Goal: Information Seeking & Learning: Check status

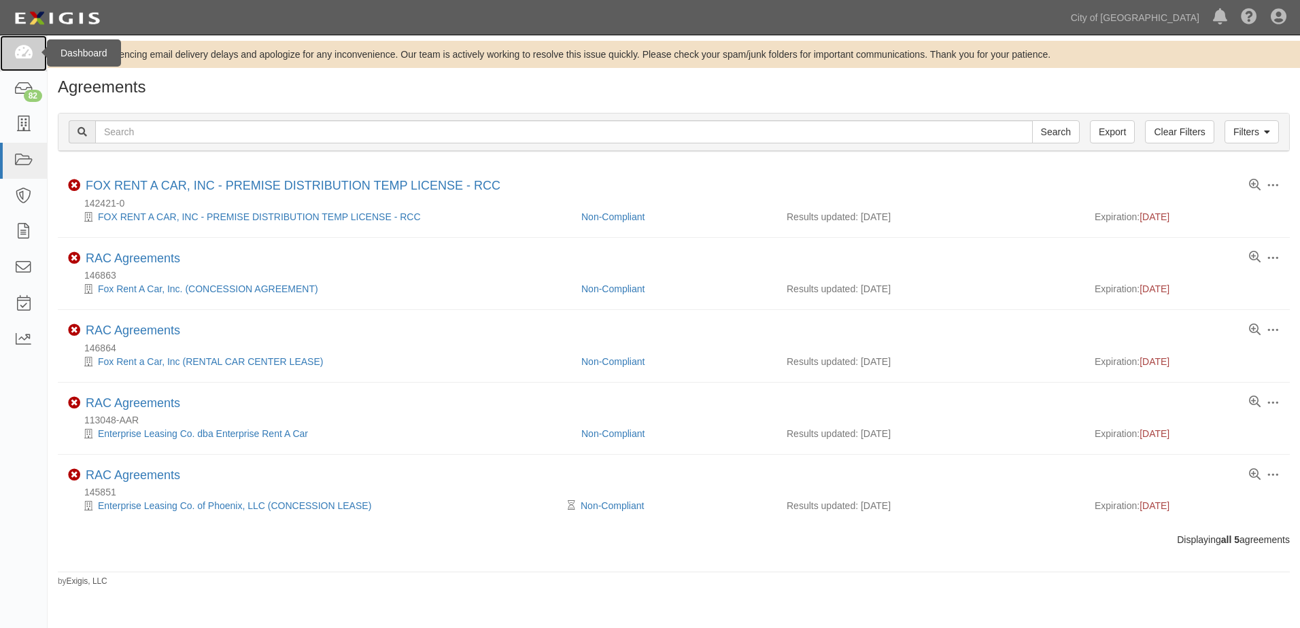
click at [11, 60] on link at bounding box center [23, 53] width 47 height 36
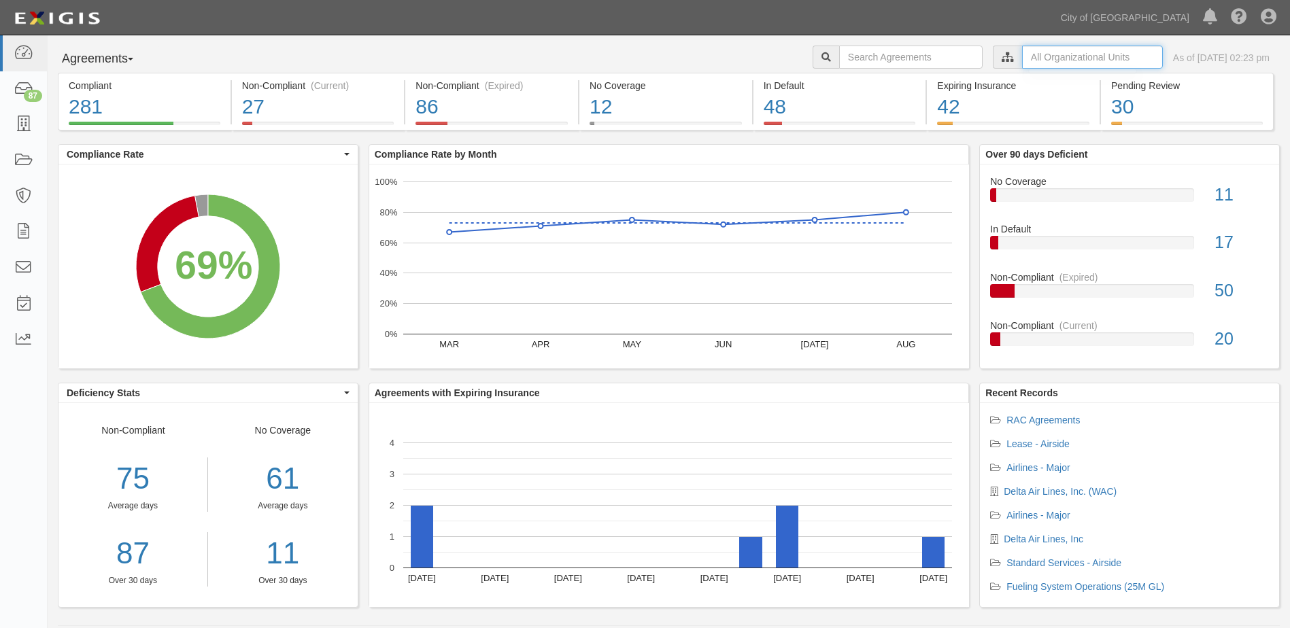
click at [1022, 59] on input "text" at bounding box center [1092, 57] width 141 height 23
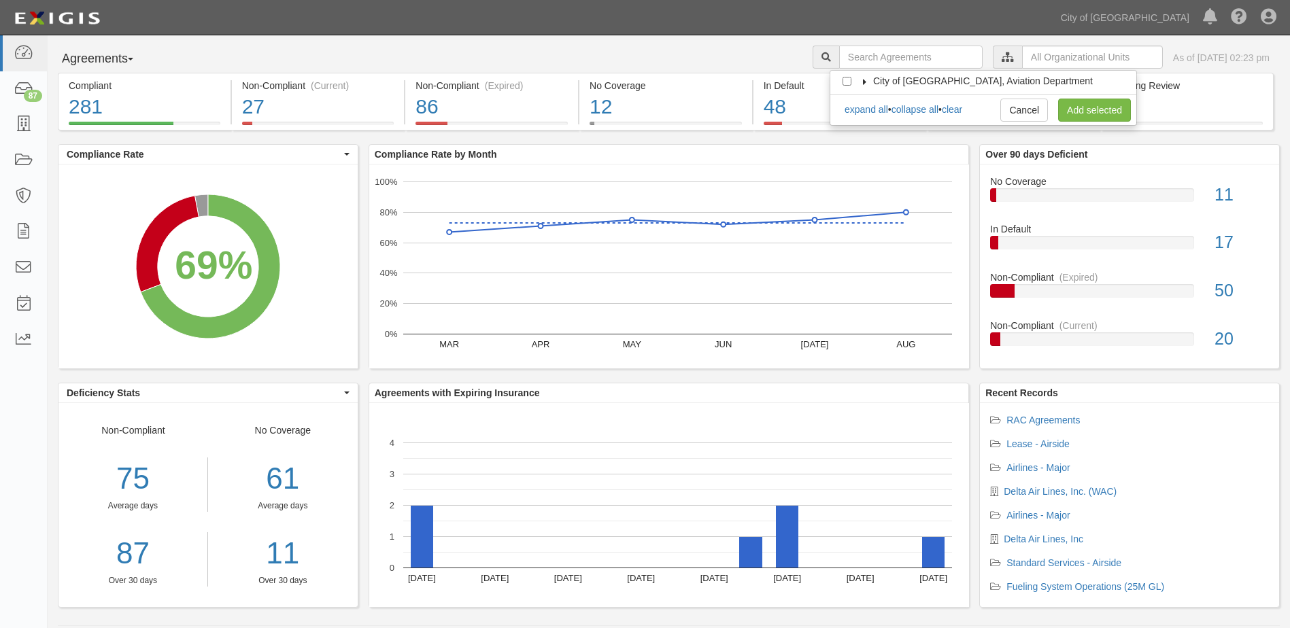
click at [867, 80] on icon at bounding box center [865, 82] width 10 height 6
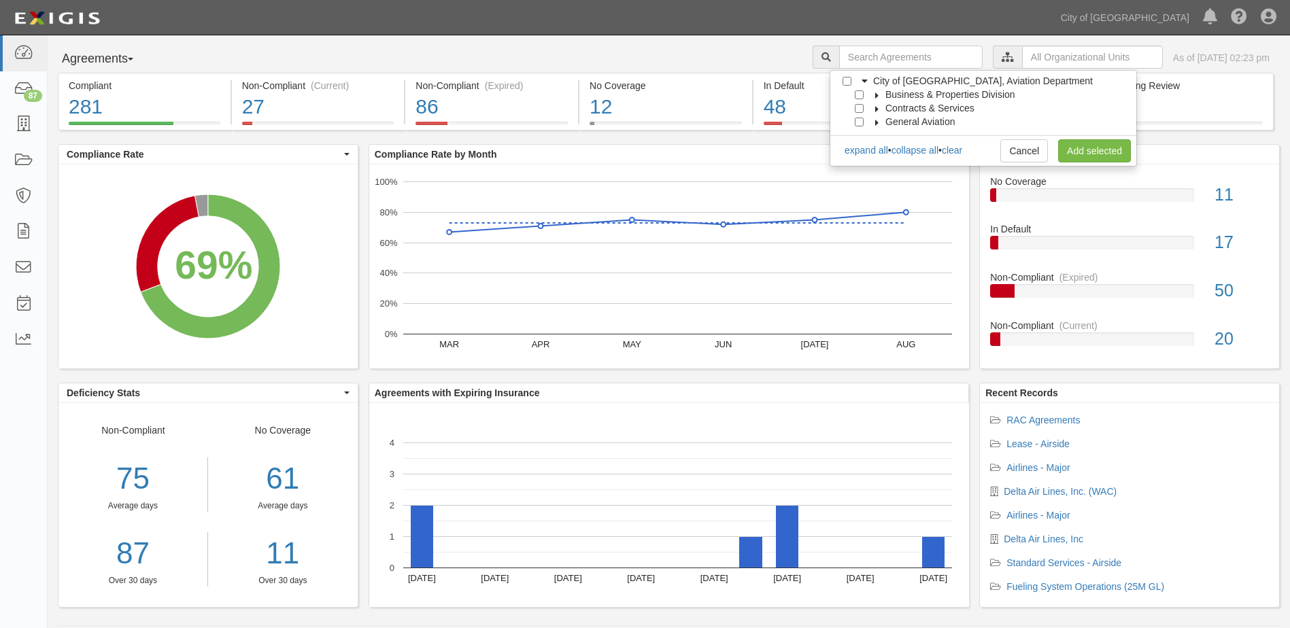
click at [876, 92] on icon at bounding box center [877, 95] width 10 height 6
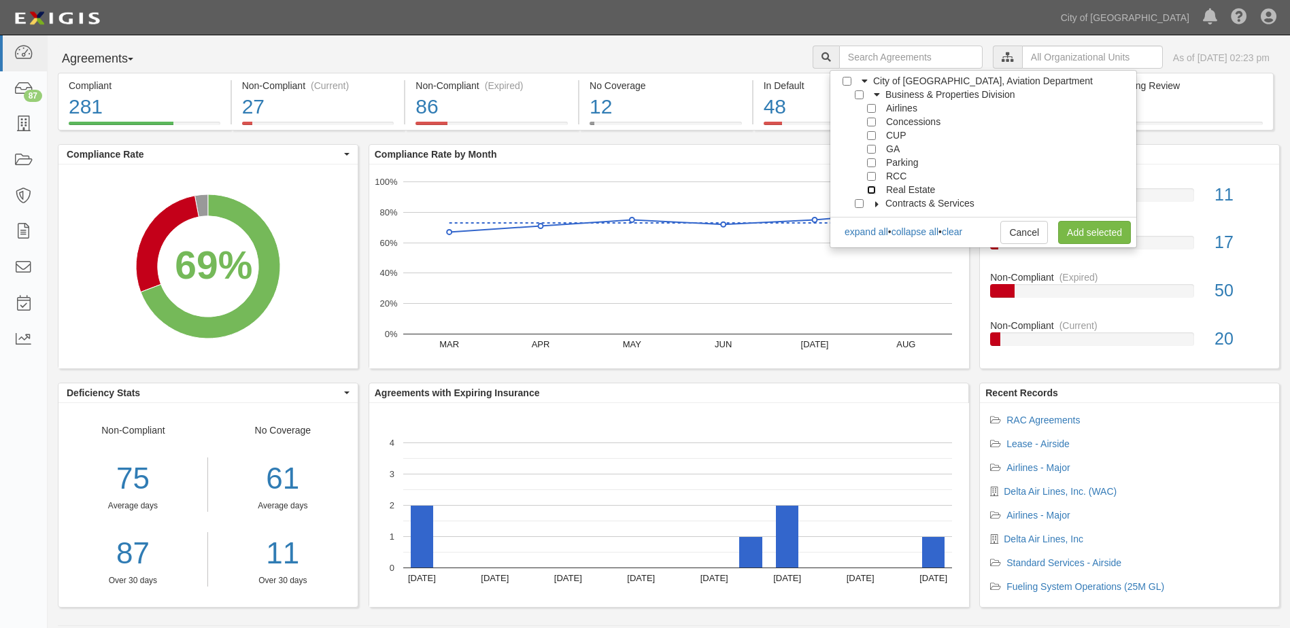
click at [871, 189] on input "Real Estate" at bounding box center [871, 190] width 9 height 9
checkbox input "true"
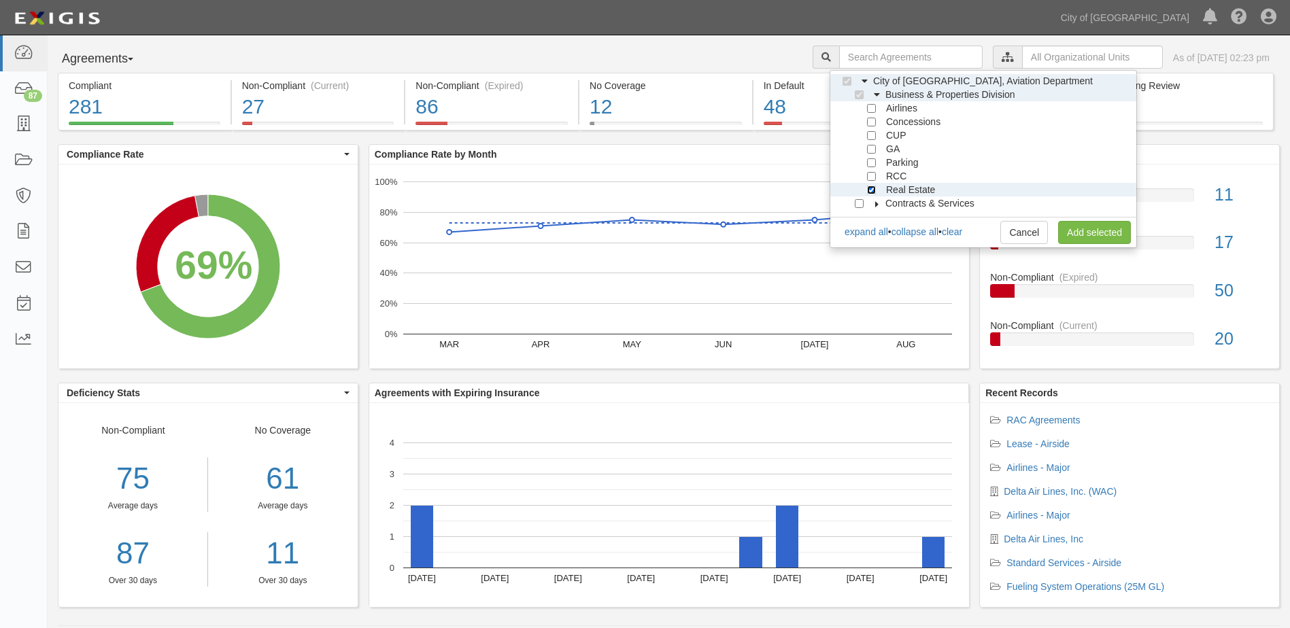
checkbox input "true"
click at [1077, 233] on link "Add selected" at bounding box center [1094, 232] width 73 height 23
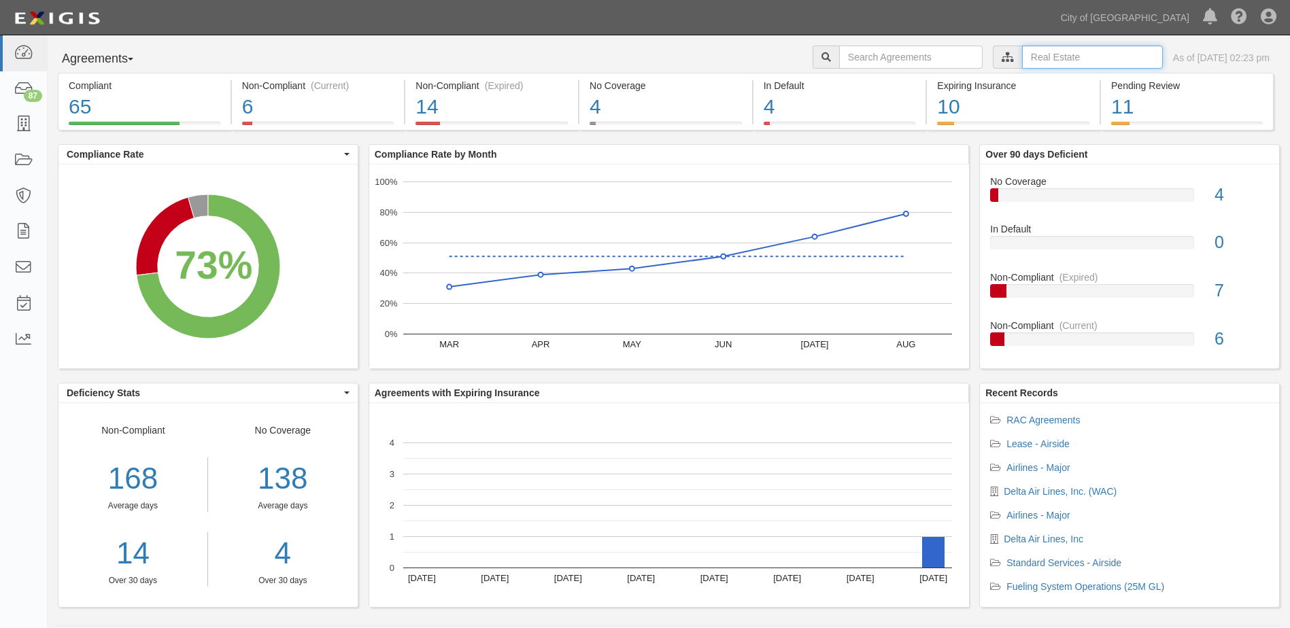
click at [1031, 64] on input "text" at bounding box center [1092, 57] width 141 height 23
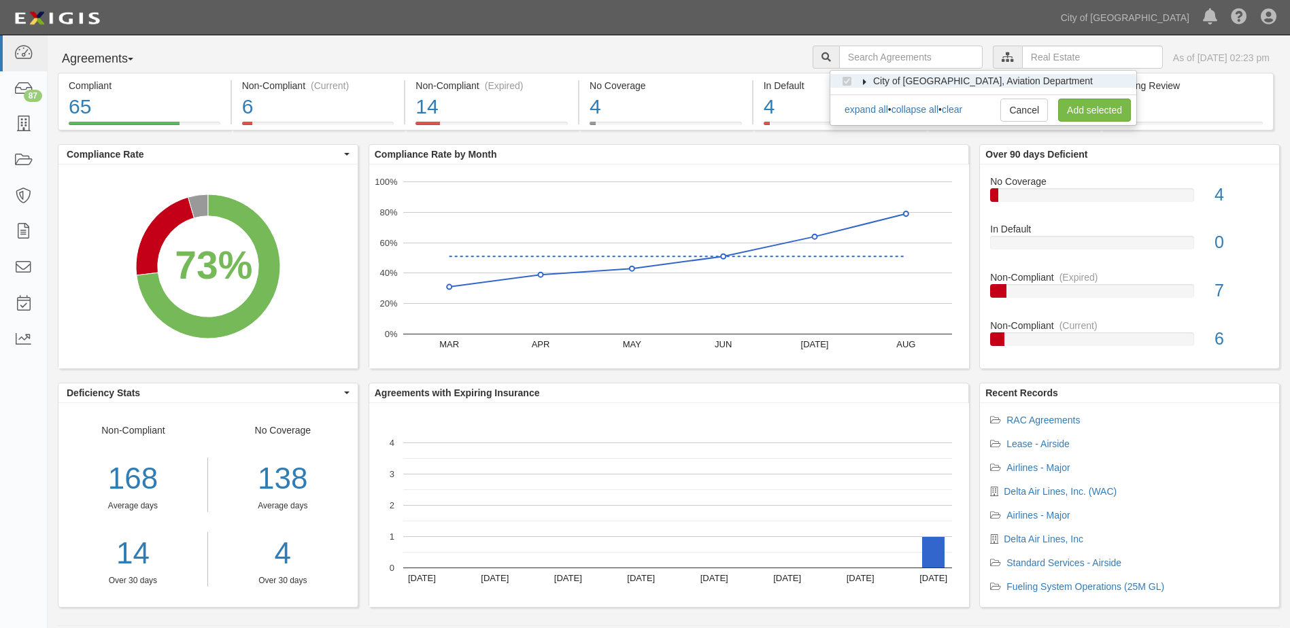
click at [865, 84] on icon at bounding box center [865, 82] width 10 height 6
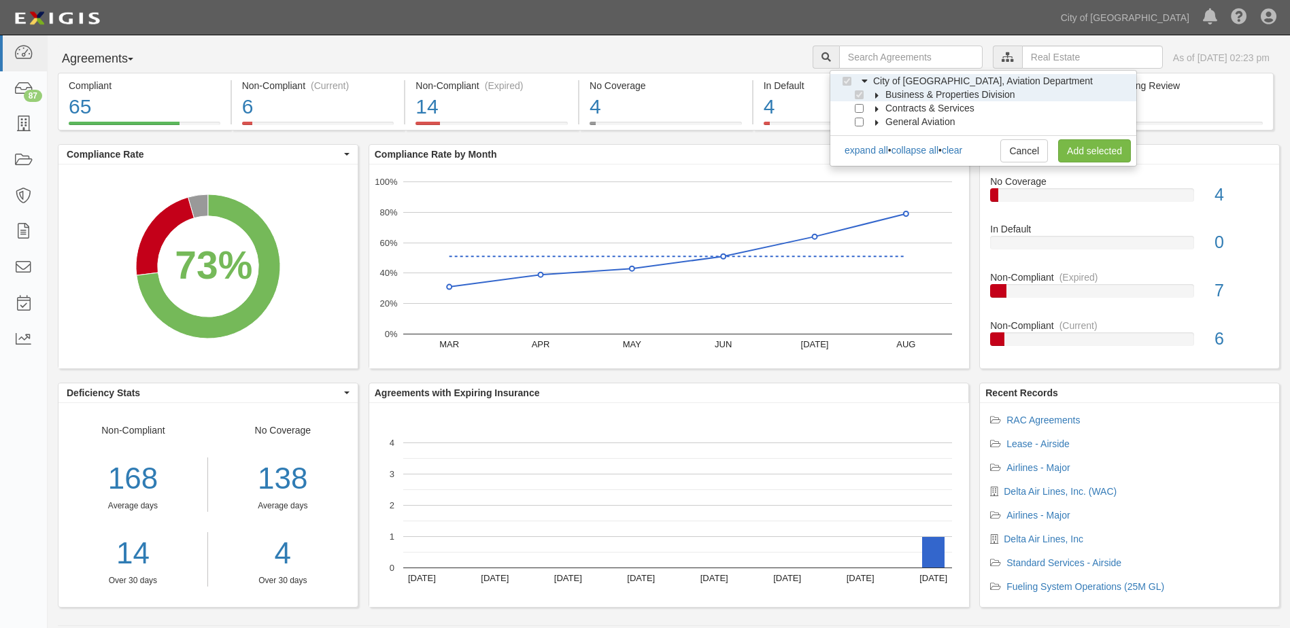
click at [876, 99] on label "Business & Properties Division" at bounding box center [941, 95] width 147 height 14
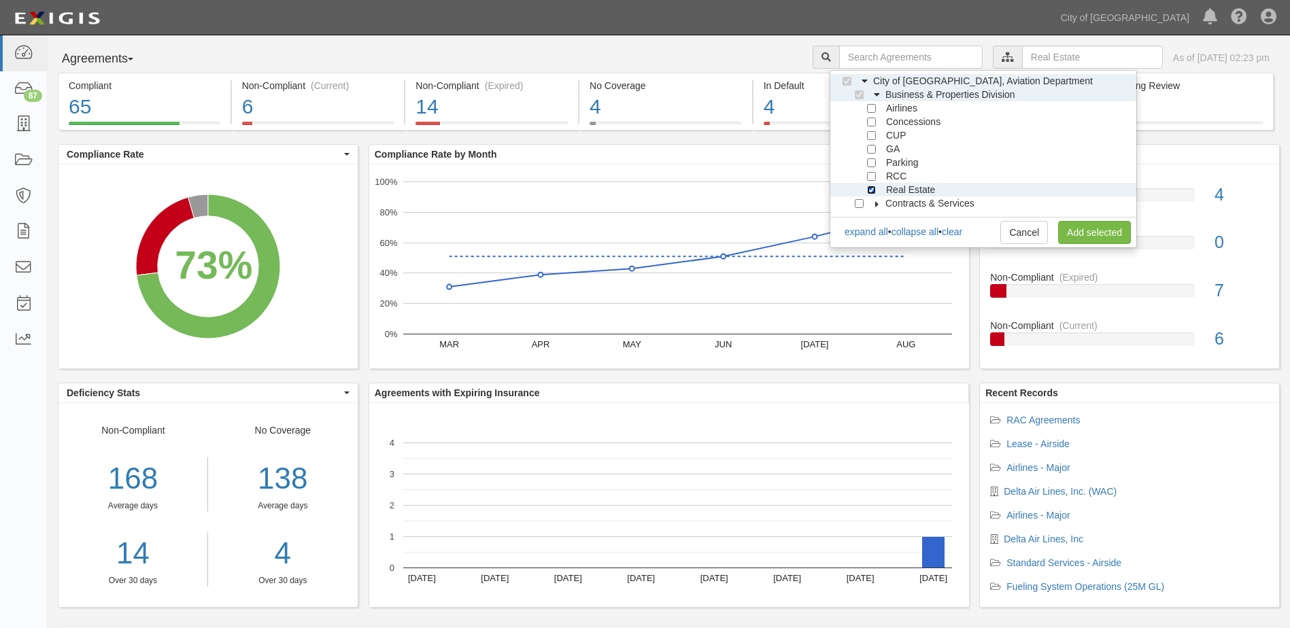
click at [873, 192] on input "Real Estate" at bounding box center [871, 190] width 9 height 9
checkbox input "false"
click at [871, 176] on input "RCC" at bounding box center [871, 176] width 9 height 9
checkbox input "true"
click at [1090, 238] on link "Add selected" at bounding box center [1094, 232] width 73 height 23
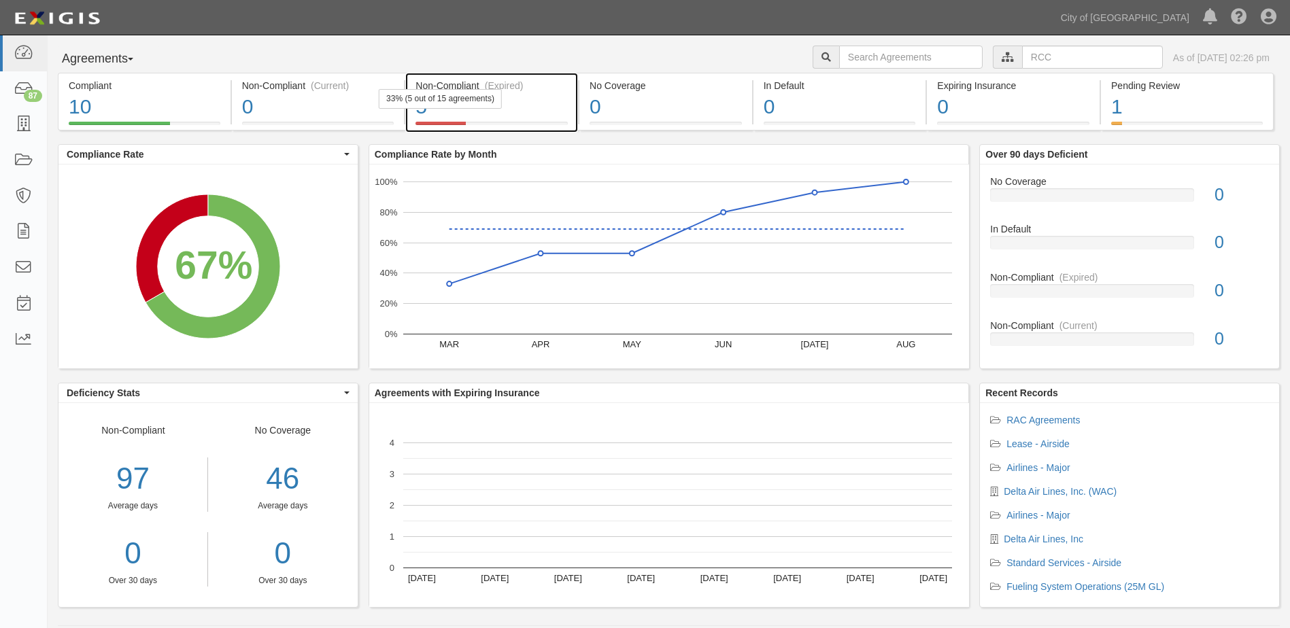
click at [522, 109] on div "5" at bounding box center [491, 106] width 152 height 29
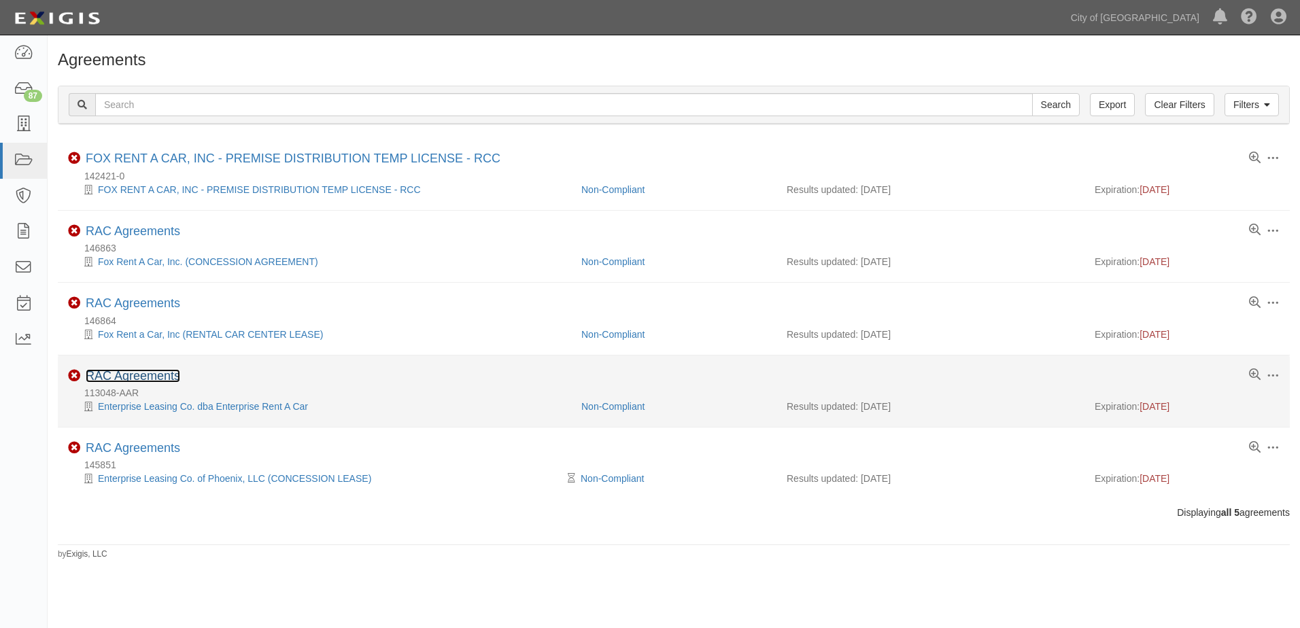
click at [143, 371] on link "RAC Agreements" at bounding box center [133, 376] width 95 height 14
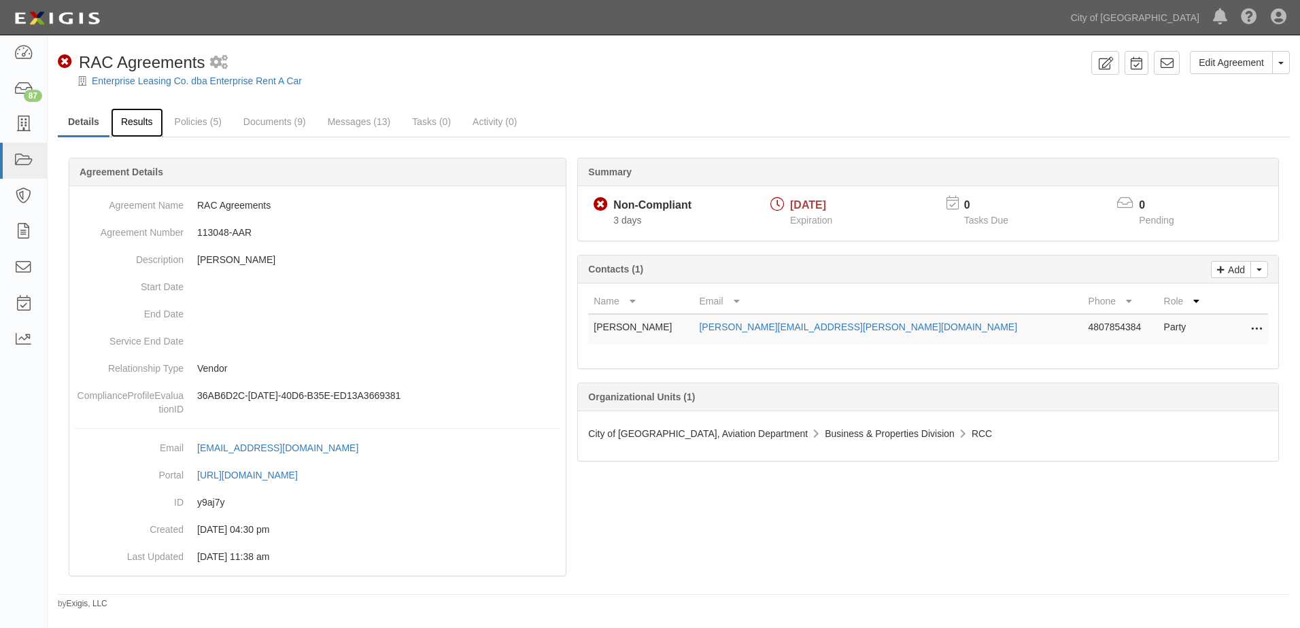
click at [143, 125] on link "Results" at bounding box center [137, 122] width 52 height 29
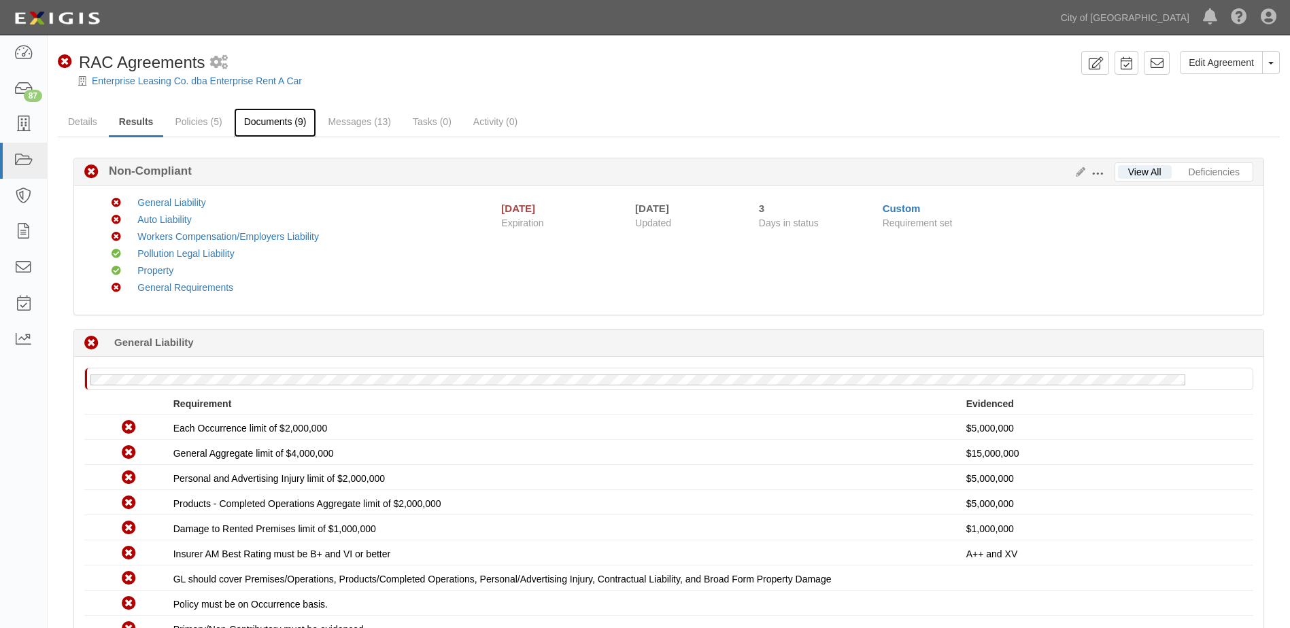
click at [261, 126] on link "Documents (9)" at bounding box center [275, 122] width 83 height 29
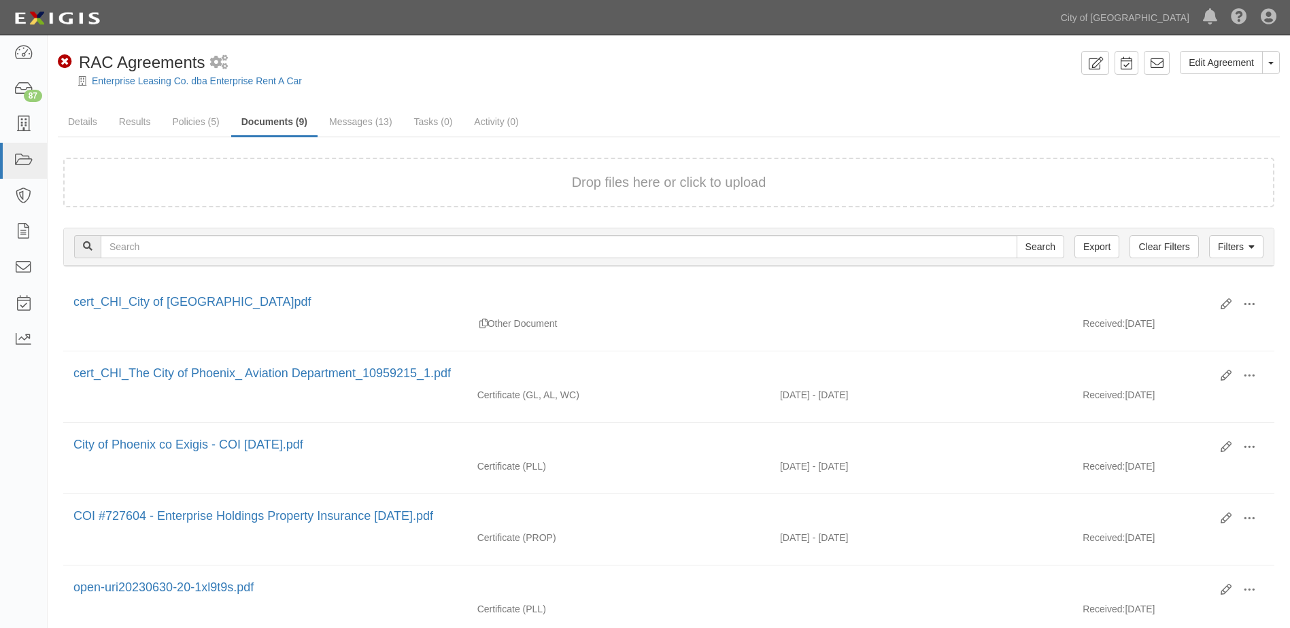
click at [583, 175] on button "Drop files here or click to upload" at bounding box center [669, 183] width 194 height 20
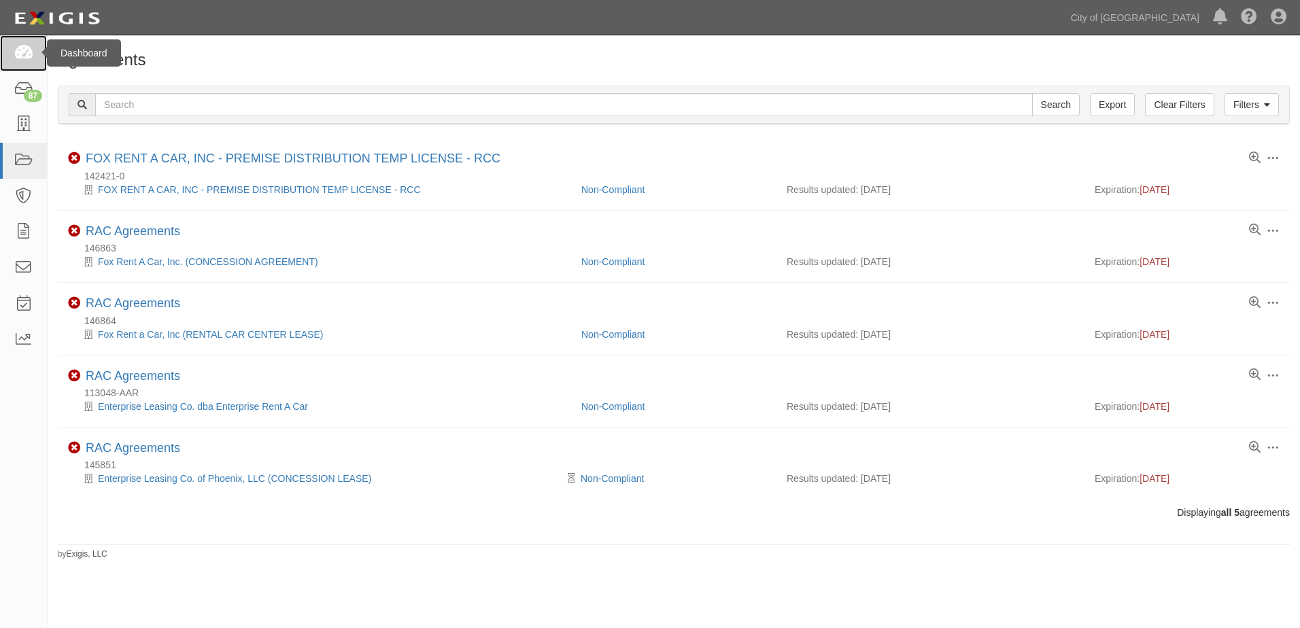
click at [29, 58] on icon at bounding box center [23, 54] width 19 height 16
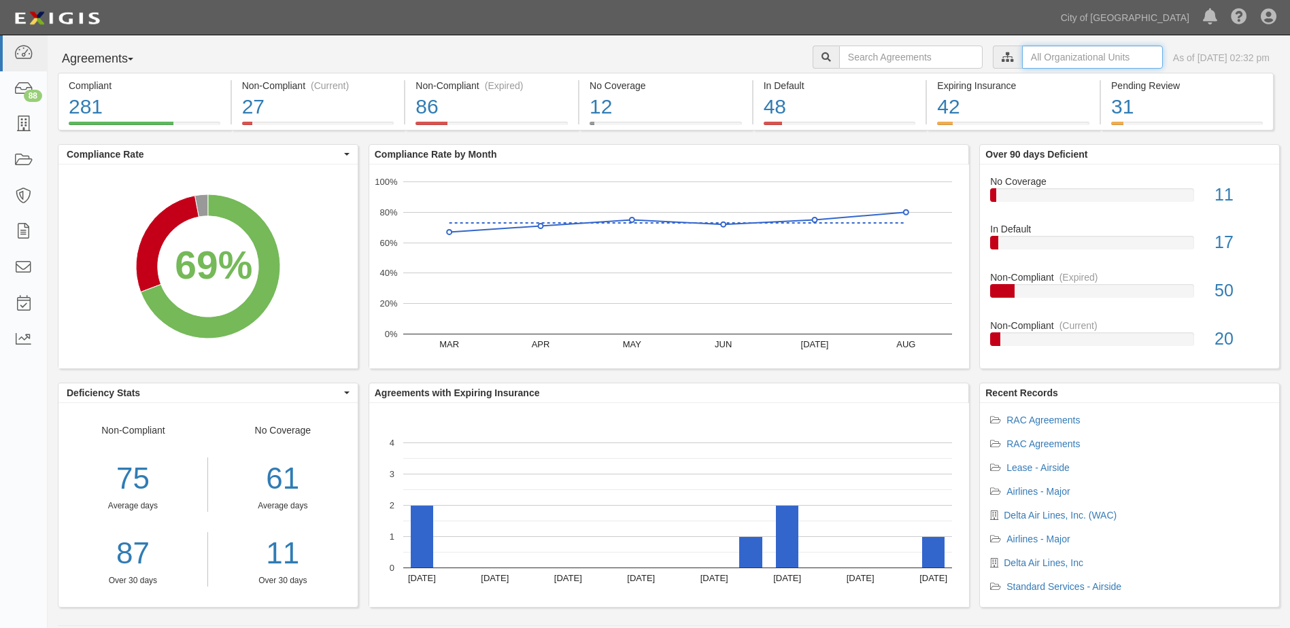
click at [1049, 63] on input "text" at bounding box center [1092, 57] width 141 height 23
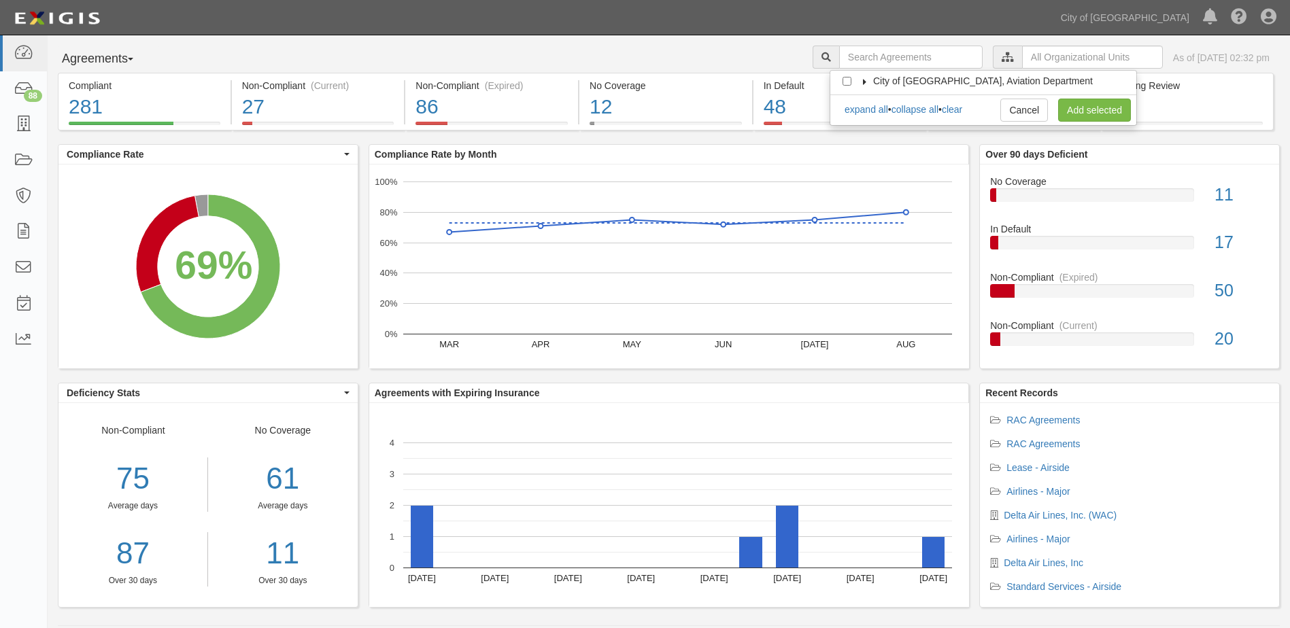
click at [862, 77] on label "City of Phoenix, Aviation Department" at bounding box center [974, 81] width 237 height 14
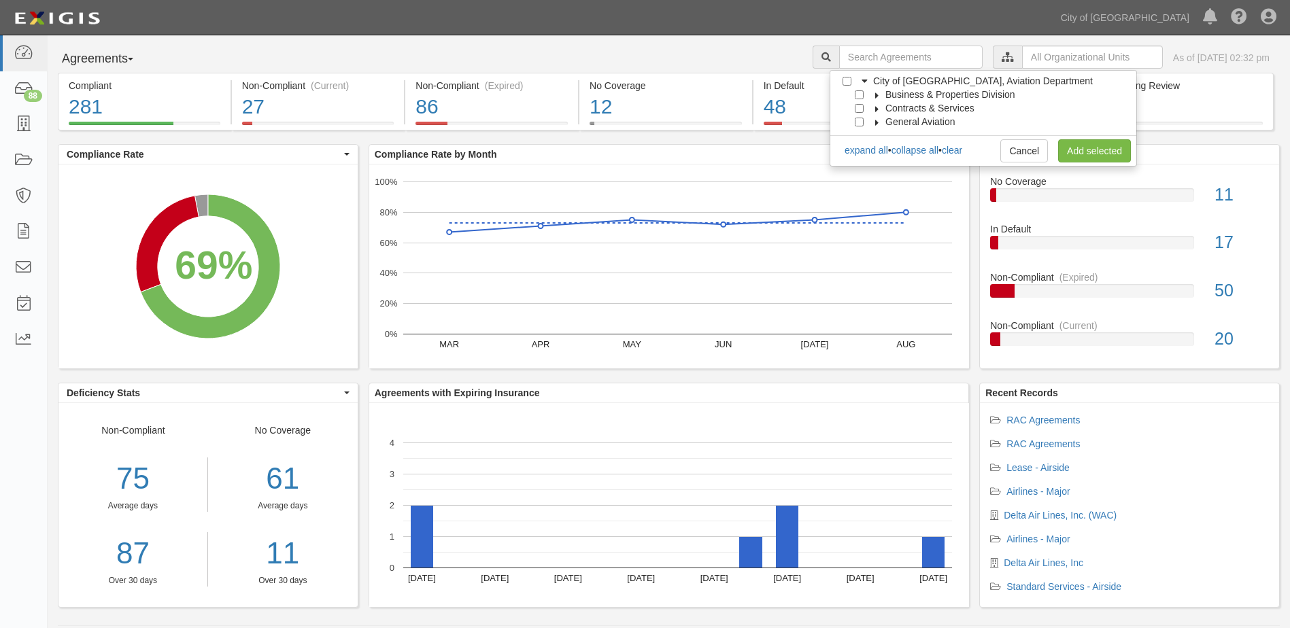
click at [876, 90] on label "Business & Properties Division" at bounding box center [941, 95] width 147 height 14
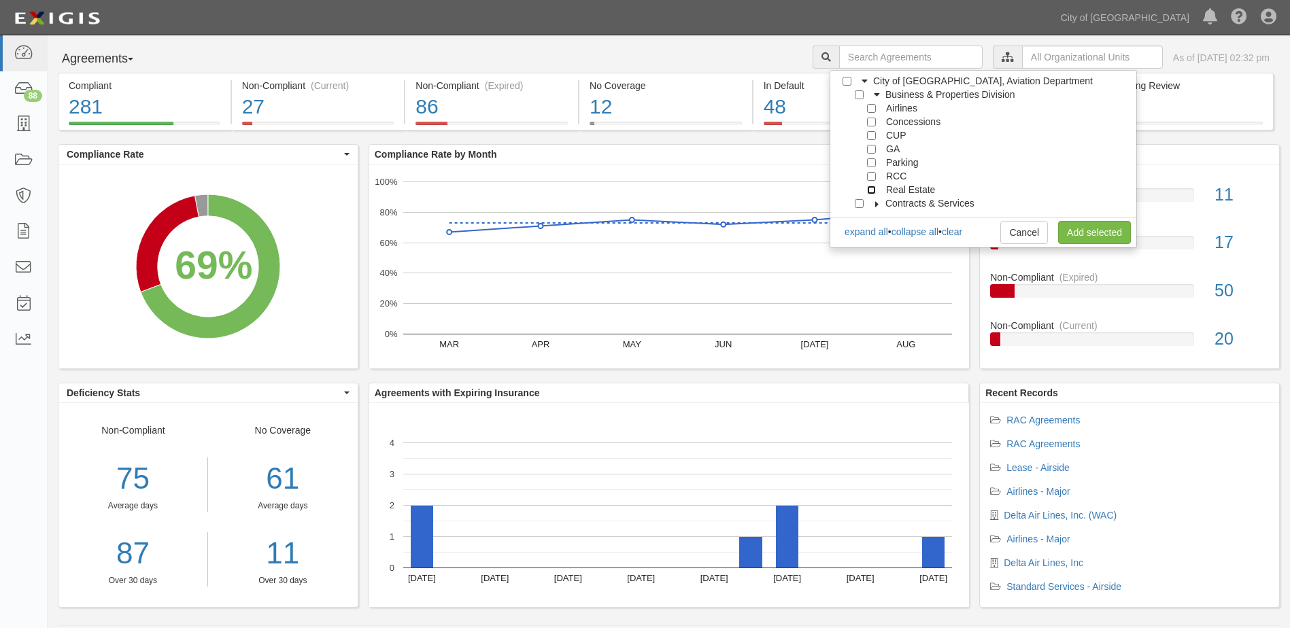
click at [870, 192] on input "Real Estate" at bounding box center [871, 190] width 9 height 9
checkbox input "true"
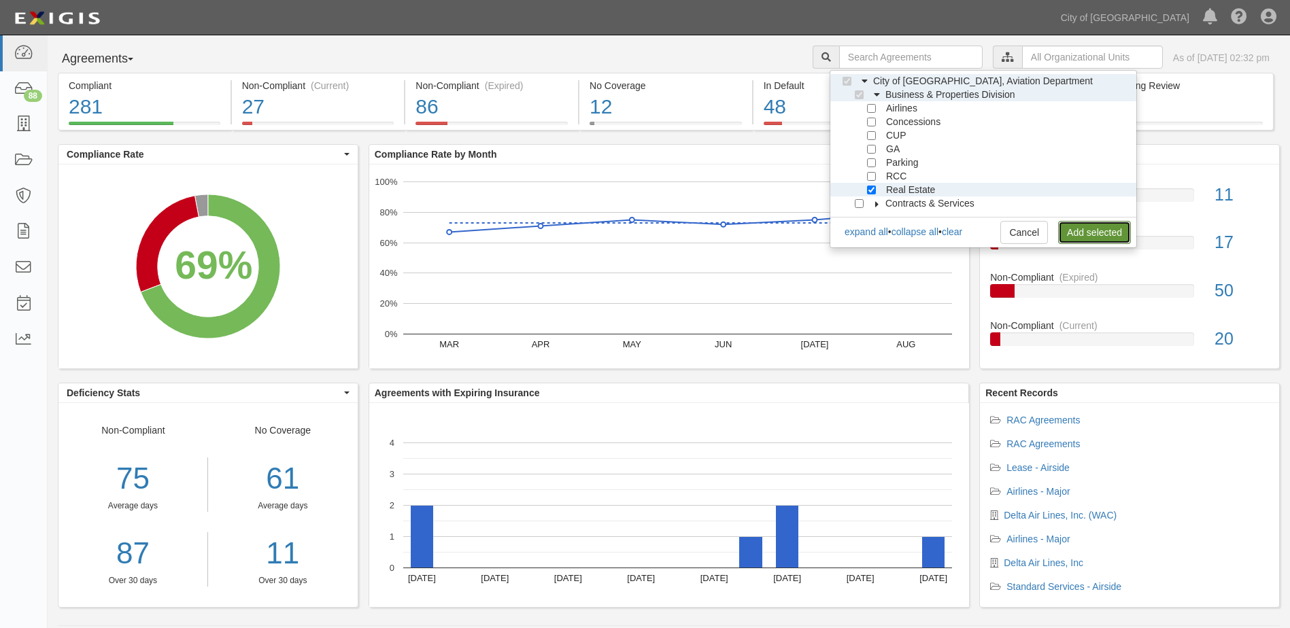
click at [1069, 230] on link "Add selected" at bounding box center [1094, 232] width 73 height 23
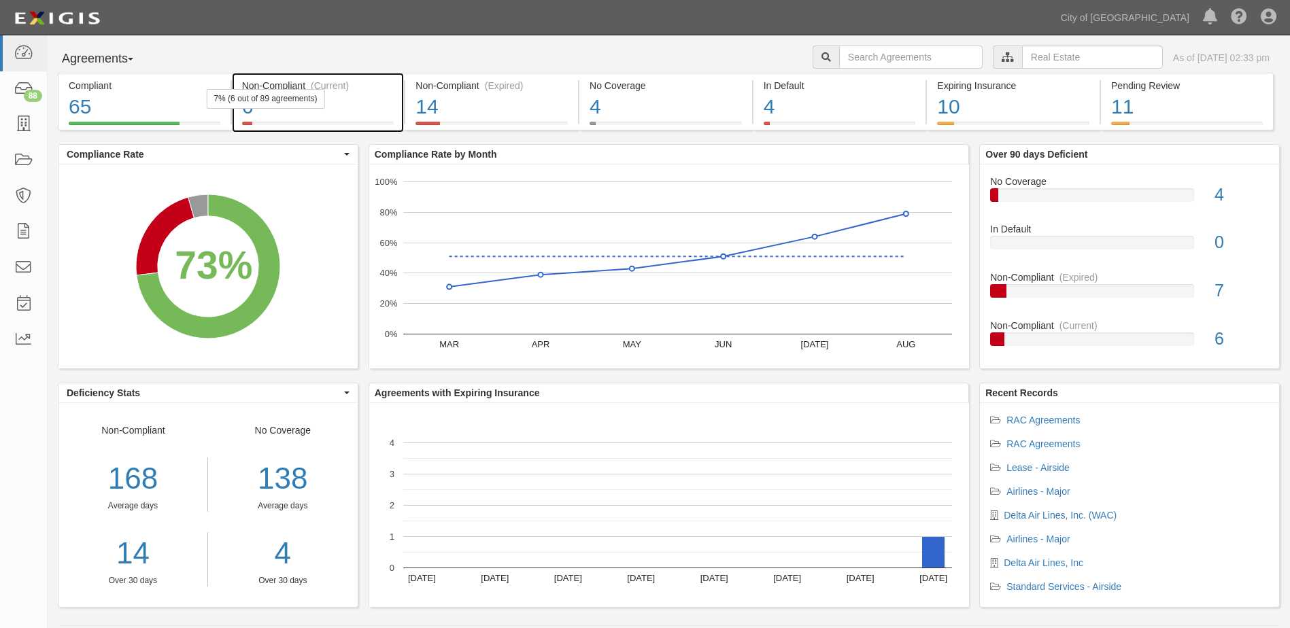
click at [324, 103] on div "7% (6 out of 89 agreements)" at bounding box center [265, 99] width 118 height 20
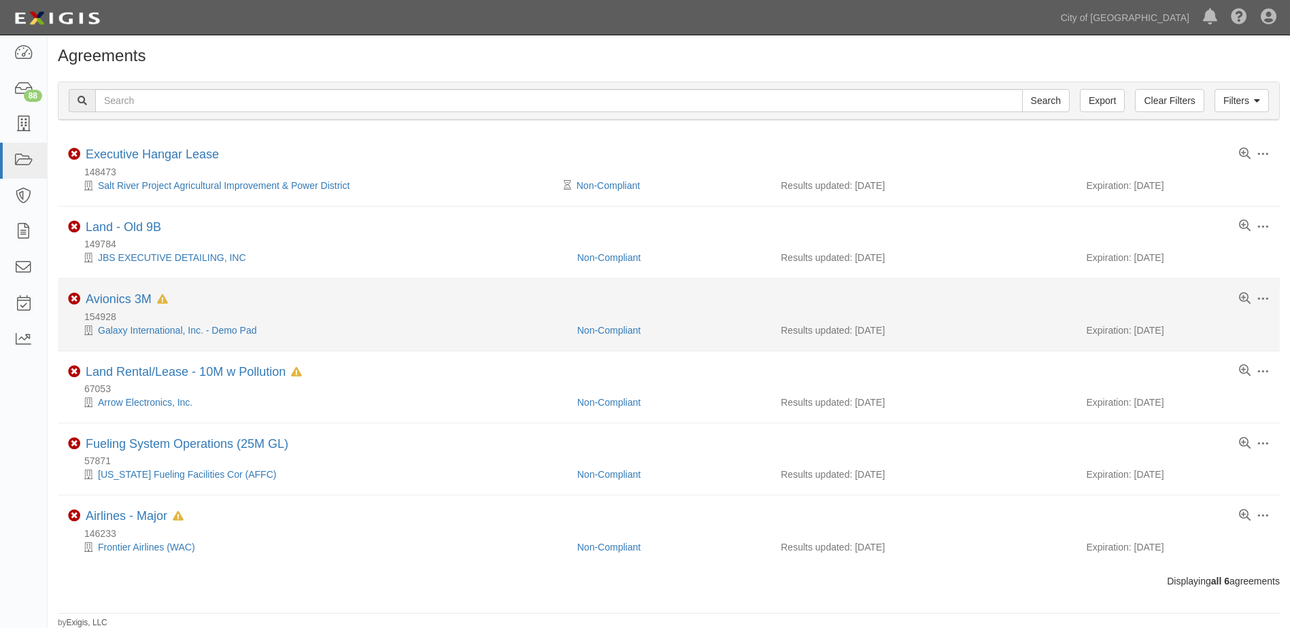
scroll to position [5, 0]
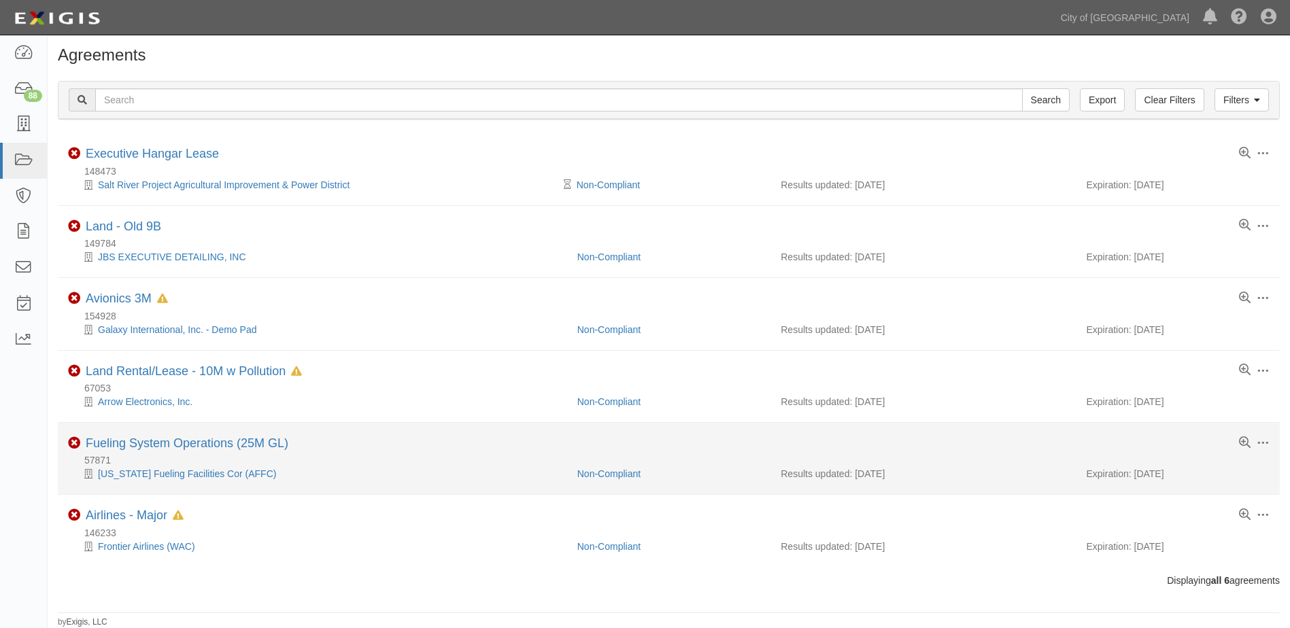
click at [235, 451] on div "Fueling System Operations (25M GL)" at bounding box center [187, 443] width 203 height 15
click at [237, 442] on link "Fueling System Operations (25M GL)" at bounding box center [187, 443] width 203 height 14
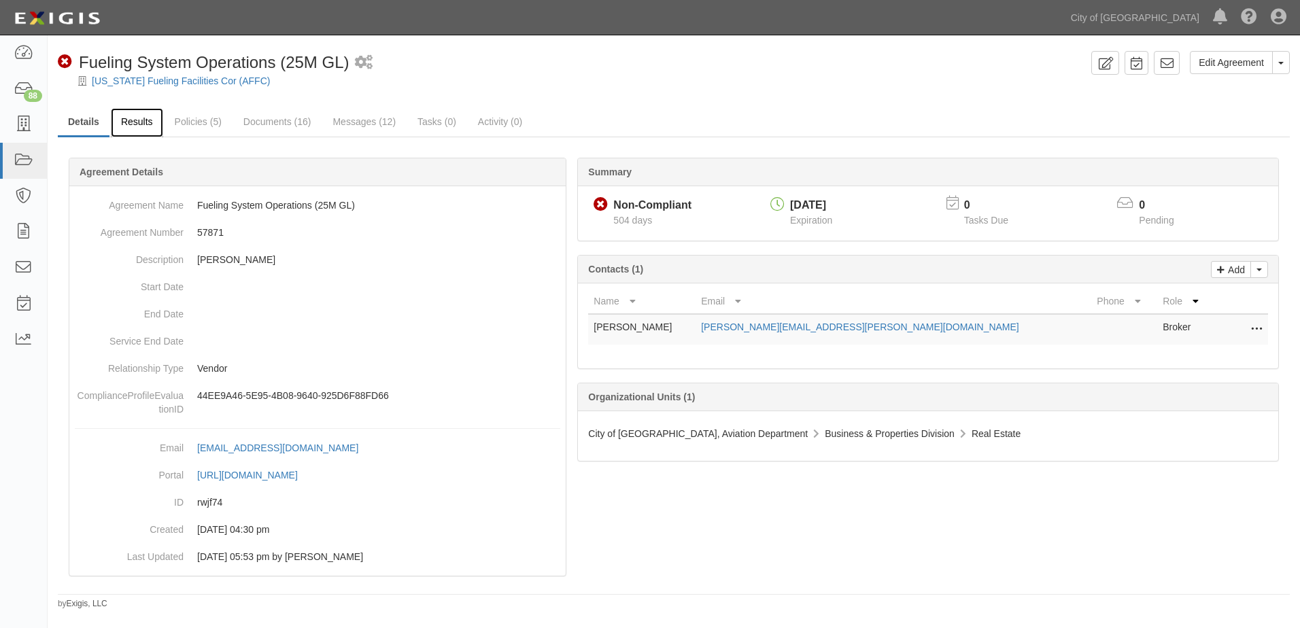
click at [132, 115] on link "Results" at bounding box center [137, 122] width 52 height 29
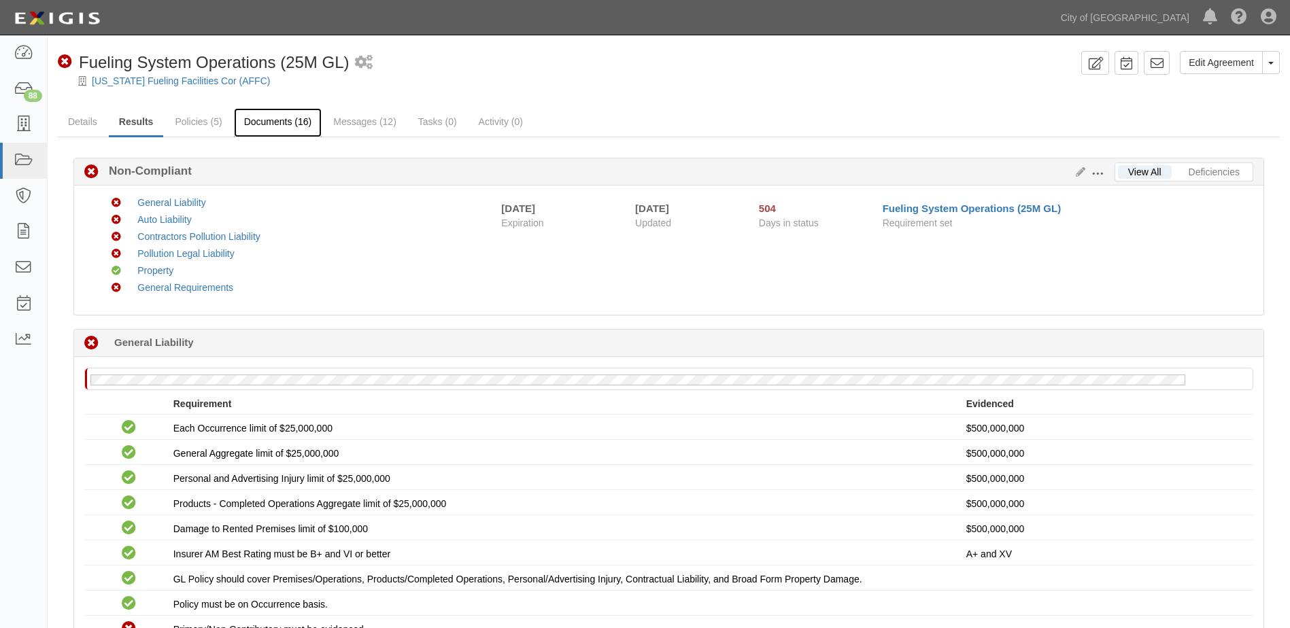
click at [269, 122] on link "Documents (16)" at bounding box center [278, 122] width 88 height 29
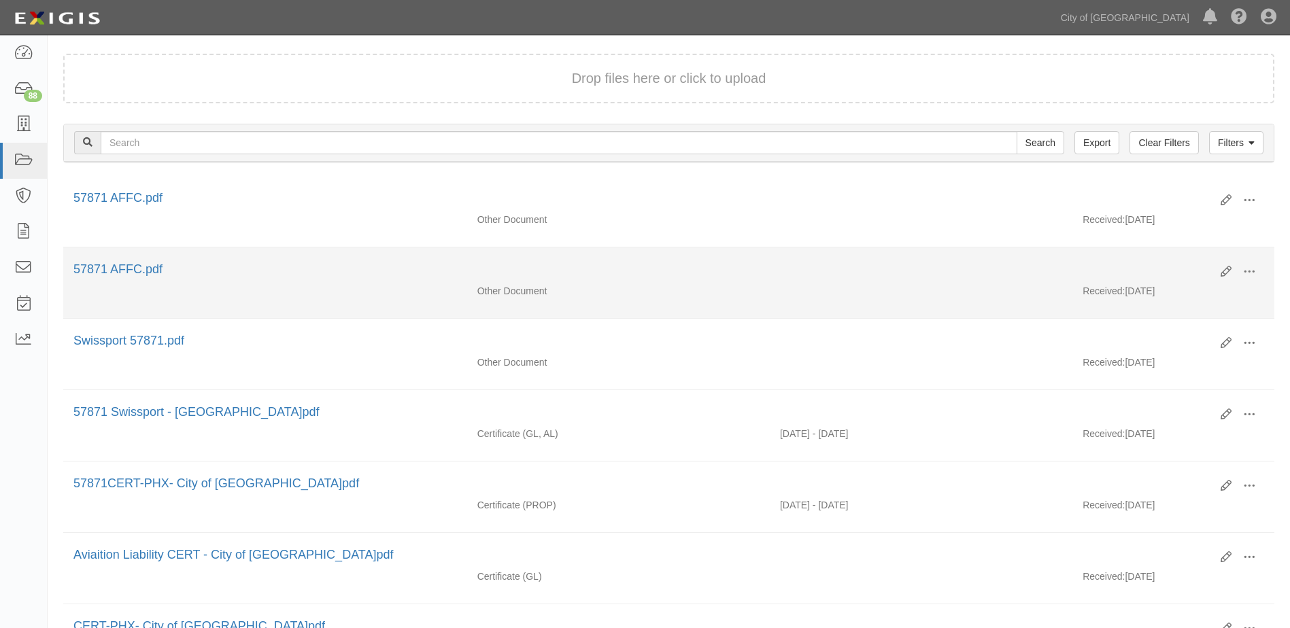
scroll to position [136, 0]
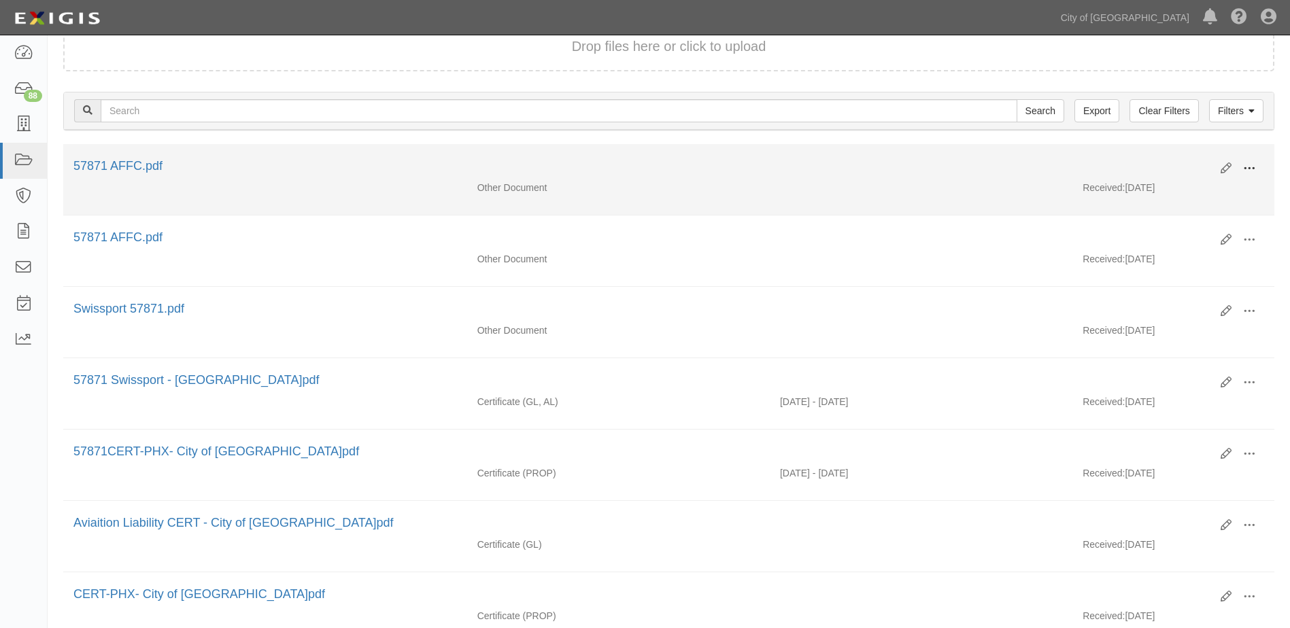
click at [1250, 168] on span at bounding box center [1249, 168] width 12 height 12
click at [1163, 194] on link "View" at bounding box center [1182, 188] width 107 height 24
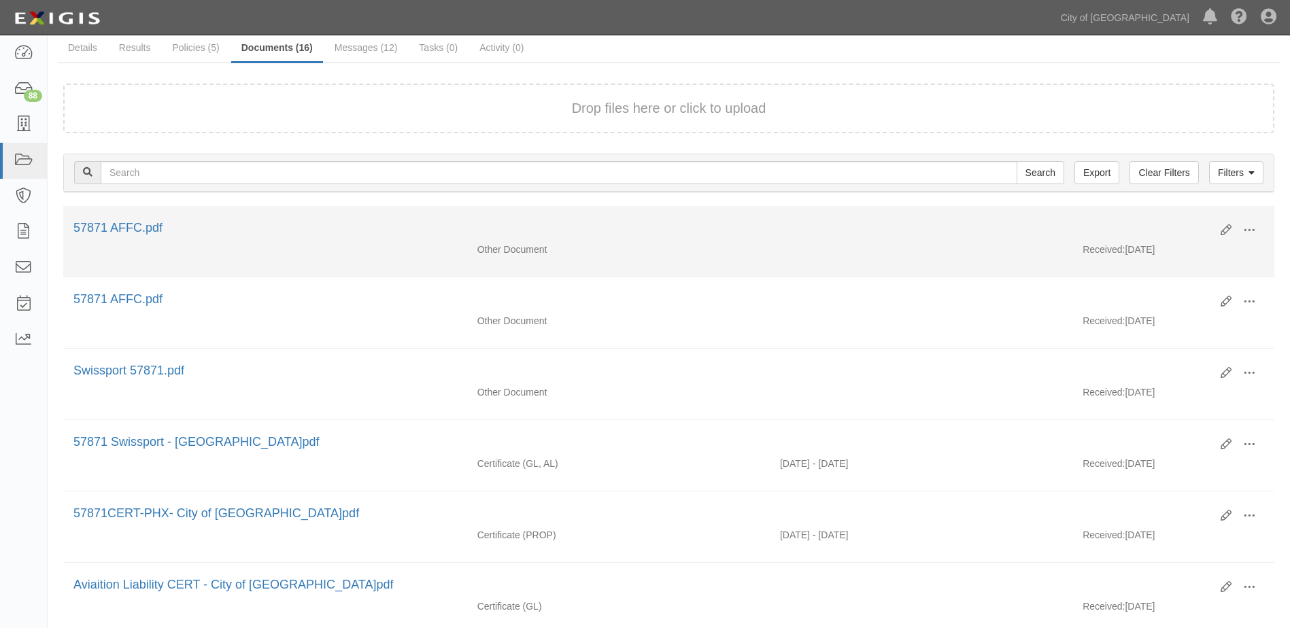
scroll to position [0, 0]
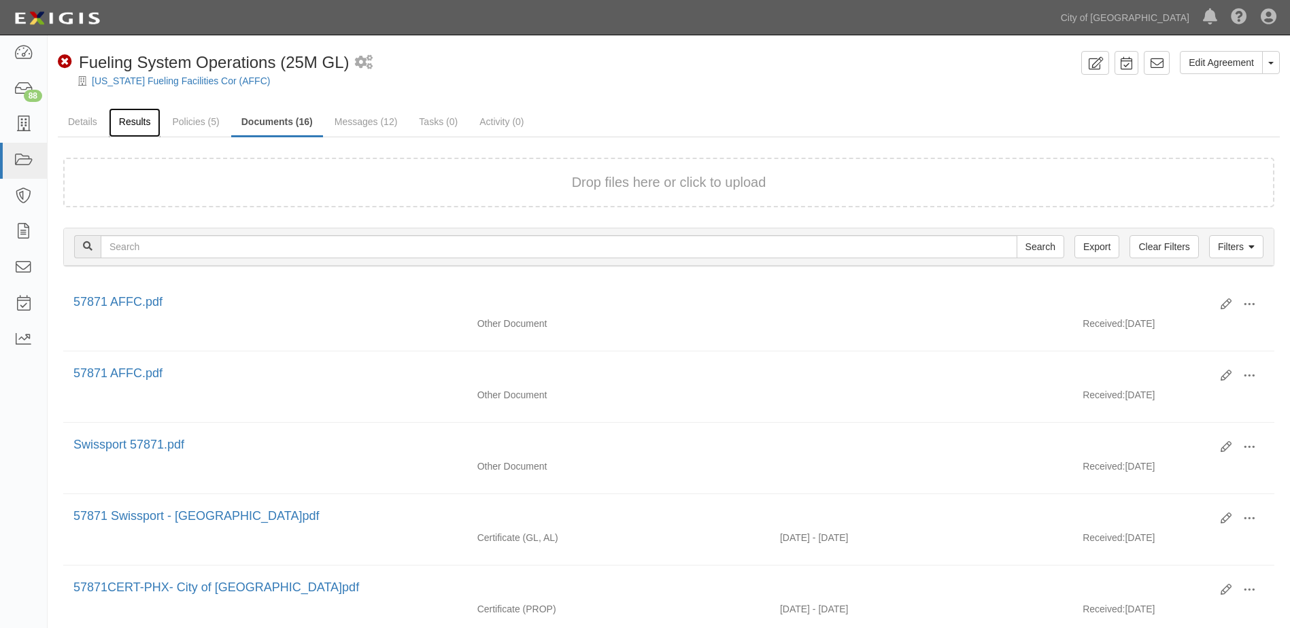
click at [141, 125] on link "Results" at bounding box center [135, 122] width 52 height 29
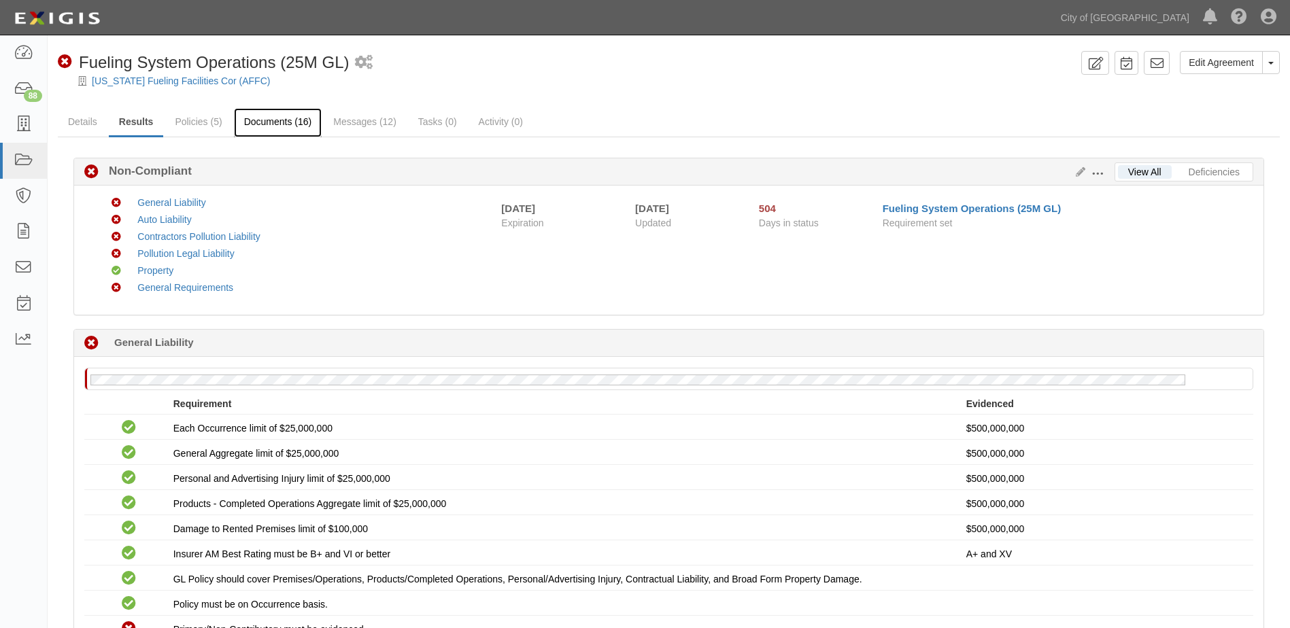
click at [264, 123] on link "Documents (16)" at bounding box center [278, 122] width 88 height 29
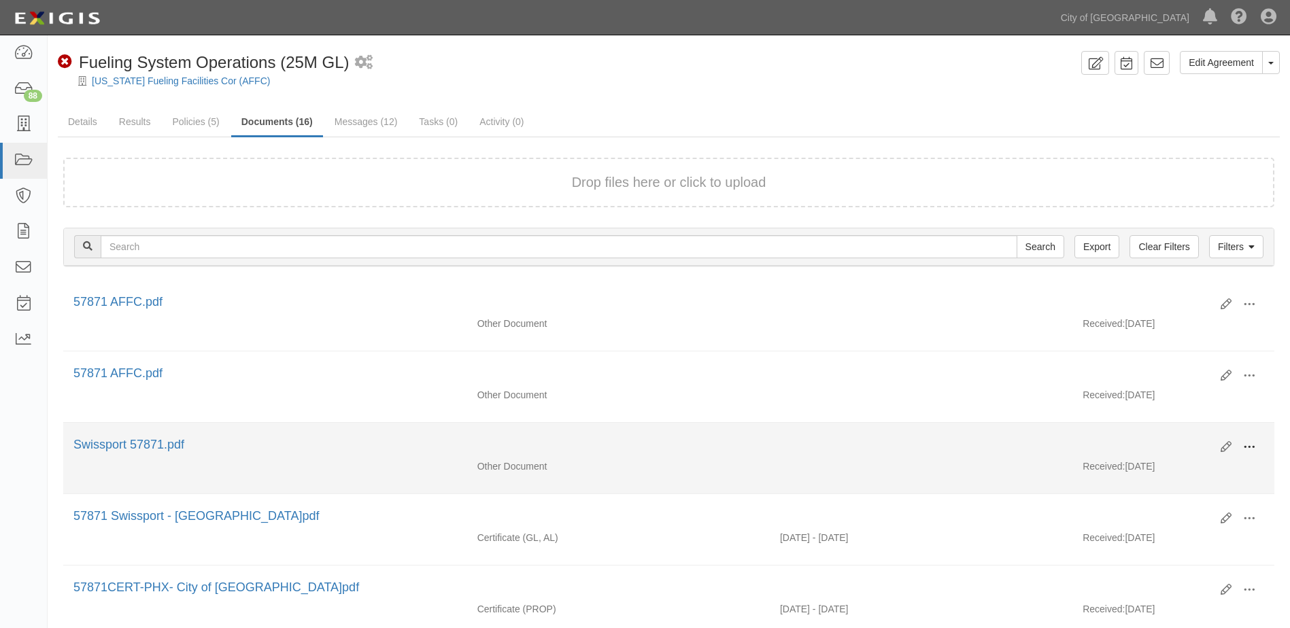
click at [1250, 446] on span at bounding box center [1249, 447] width 12 height 12
click at [1153, 458] on link "View" at bounding box center [1182, 467] width 107 height 24
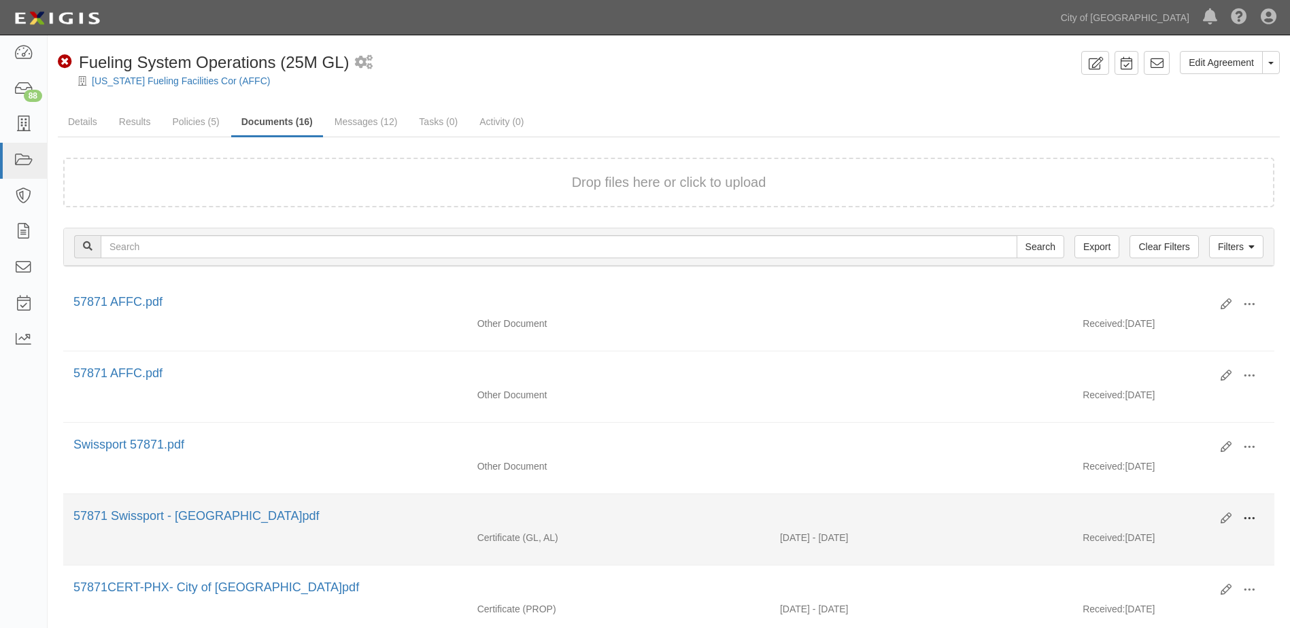
click at [1246, 516] on span at bounding box center [1249, 519] width 12 height 12
click at [1160, 534] on link "View" at bounding box center [1182, 538] width 107 height 24
